Goal: Information Seeking & Learning: Learn about a topic

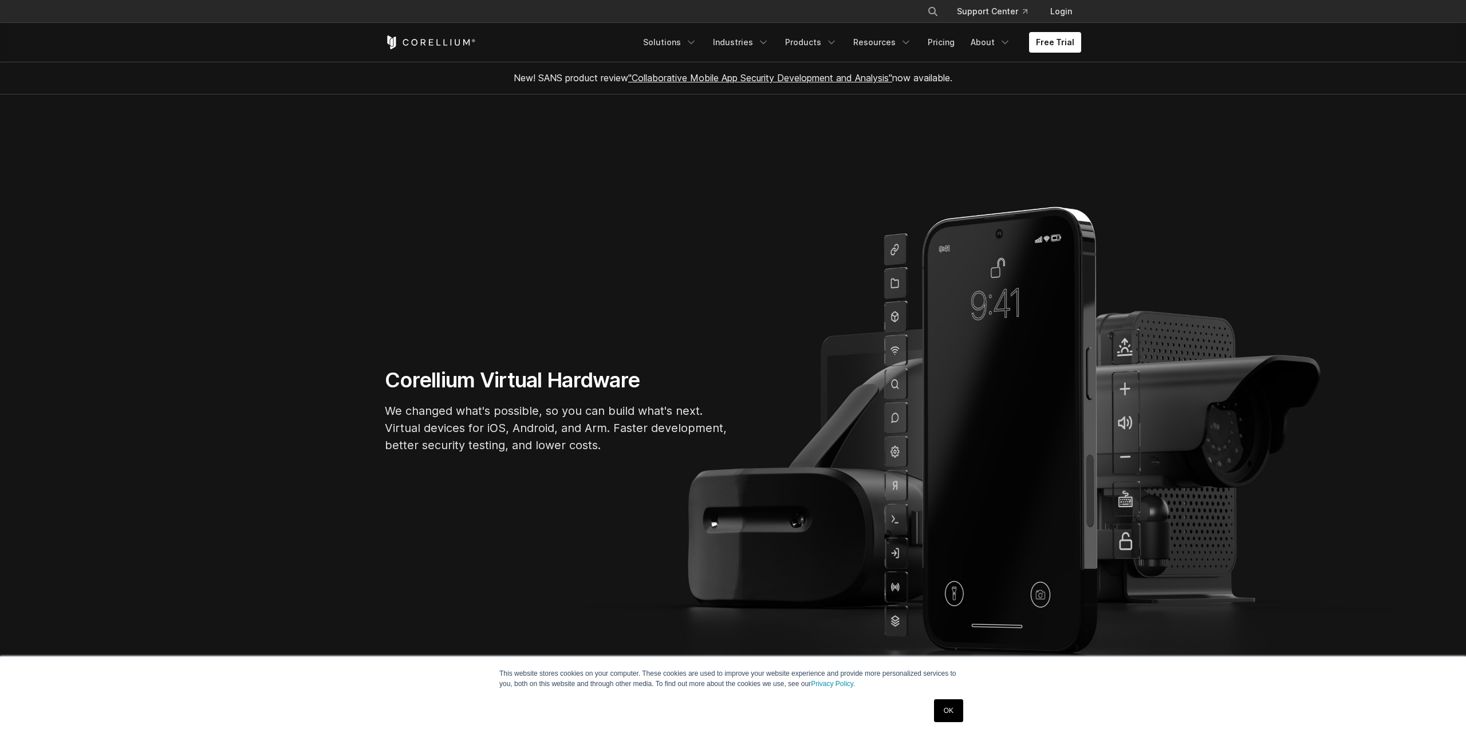
click at [942, 33] on link "Pricing" at bounding box center [941, 42] width 41 height 21
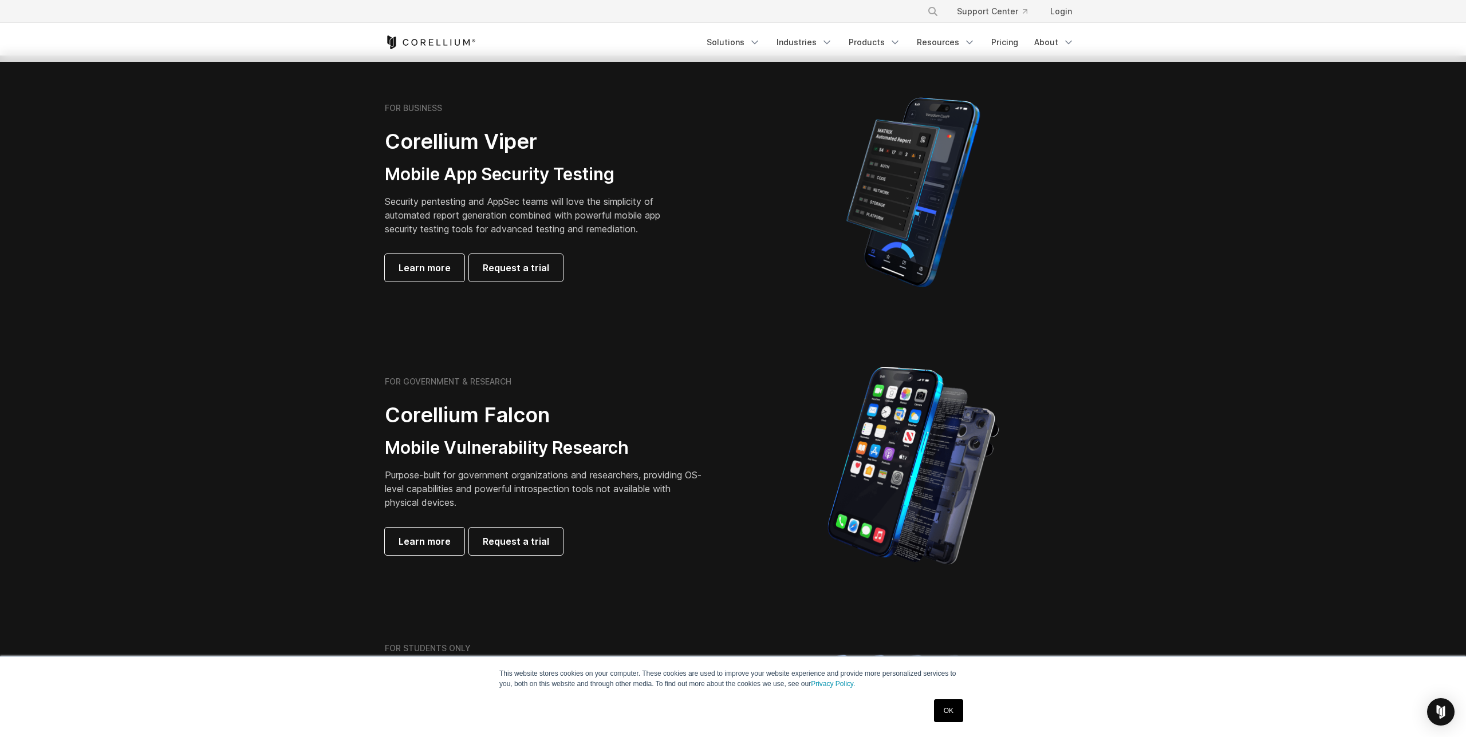
scroll to position [241, 0]
click at [433, 266] on span "Learn more" at bounding box center [424, 267] width 52 height 14
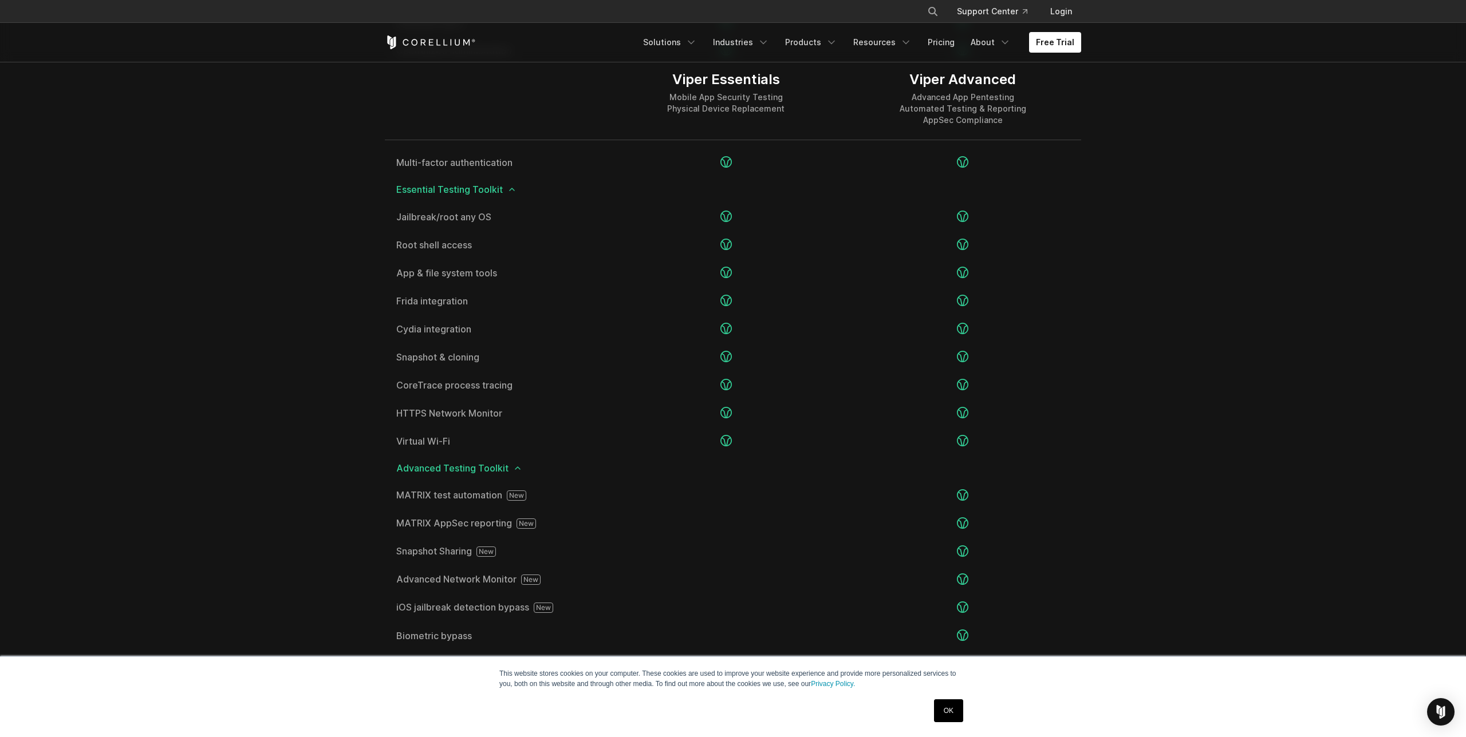
scroll to position [1629, 0]
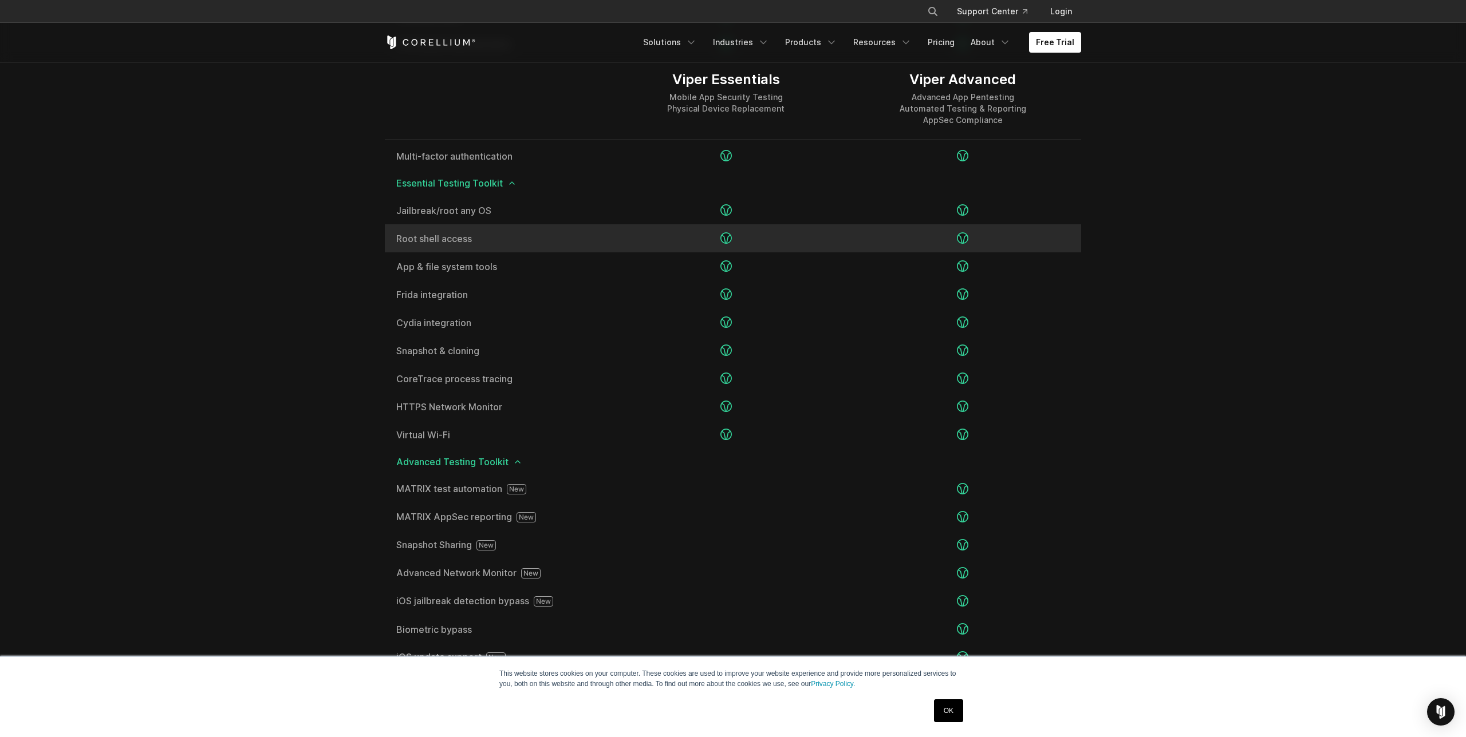
click at [727, 241] on icon at bounding box center [725, 237] width 11 height 11
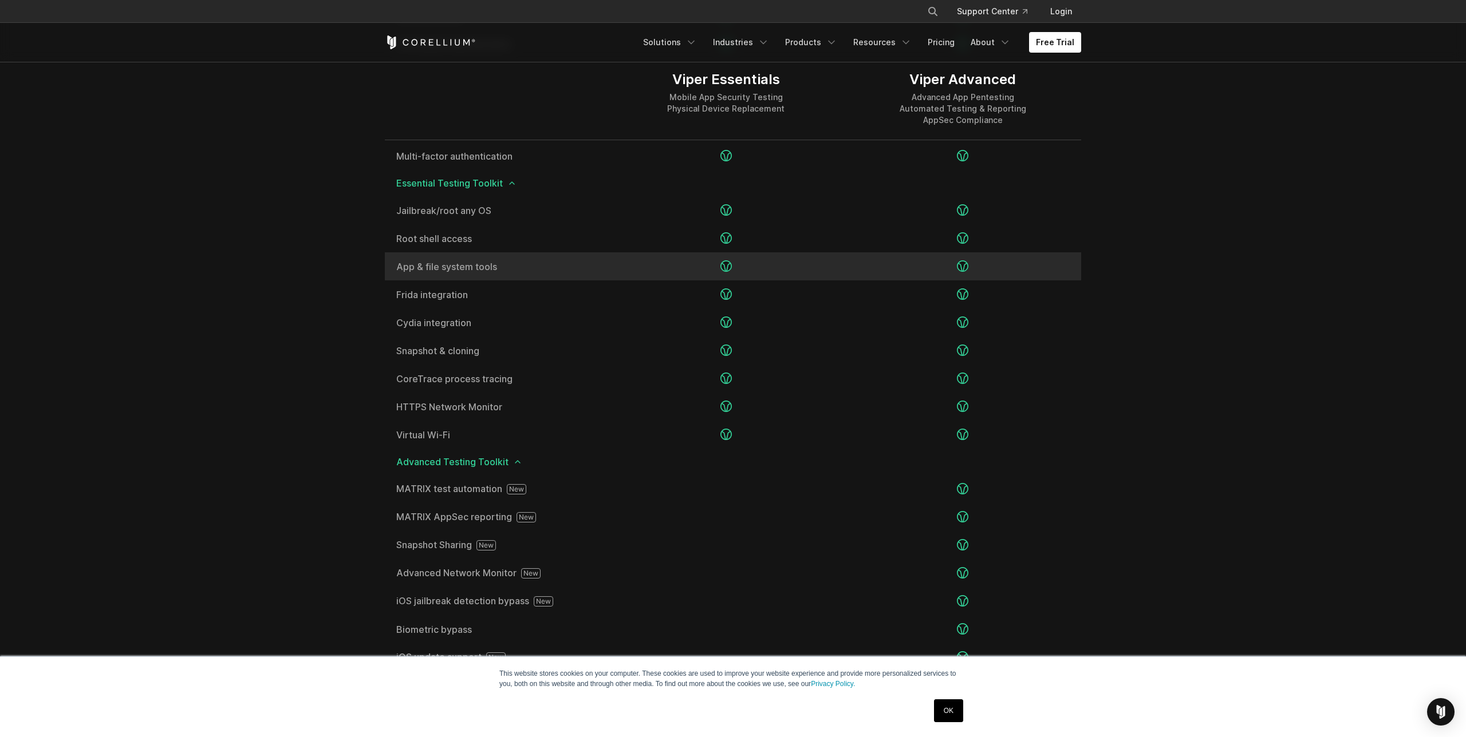
click at [724, 269] on icon at bounding box center [725, 265] width 11 height 11
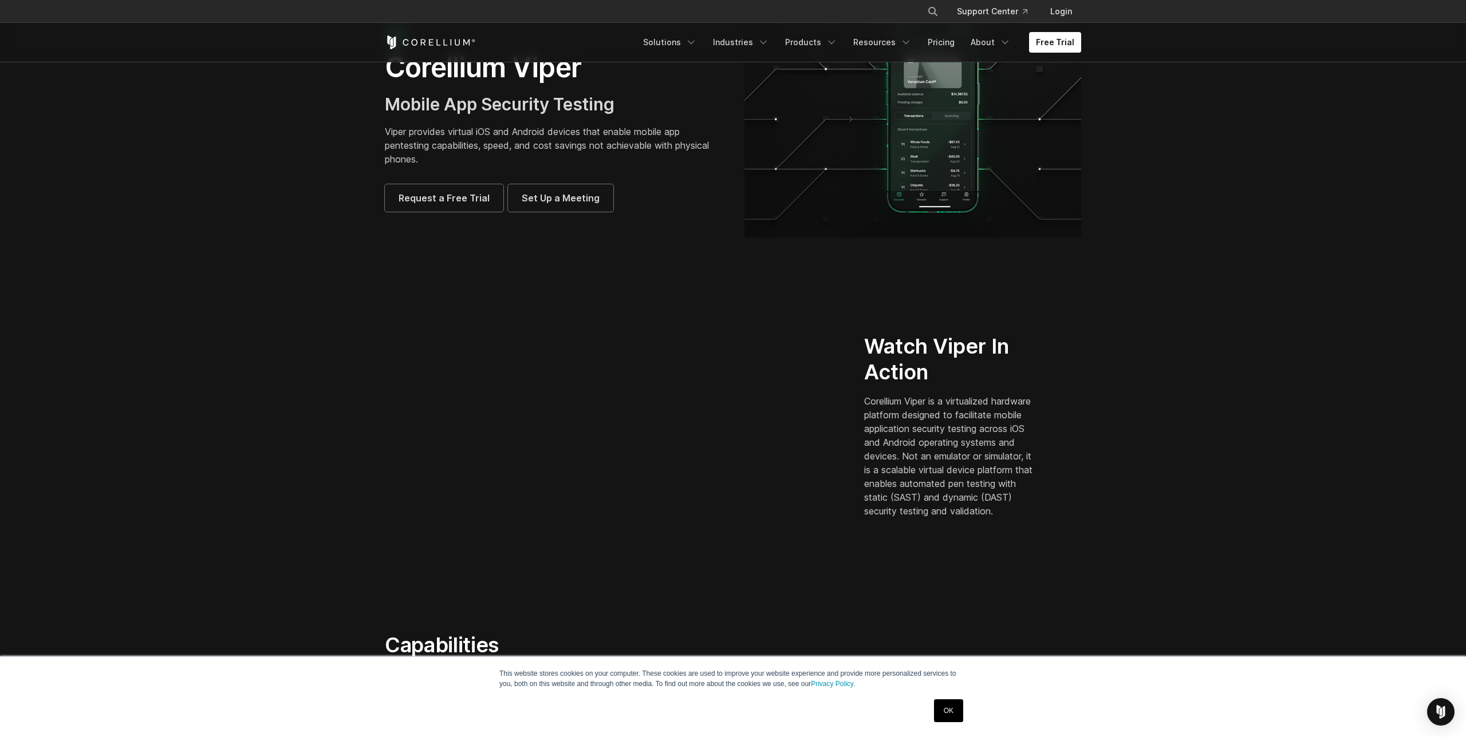
scroll to position [79, 0]
